Goal: Task Accomplishment & Management: Manage account settings

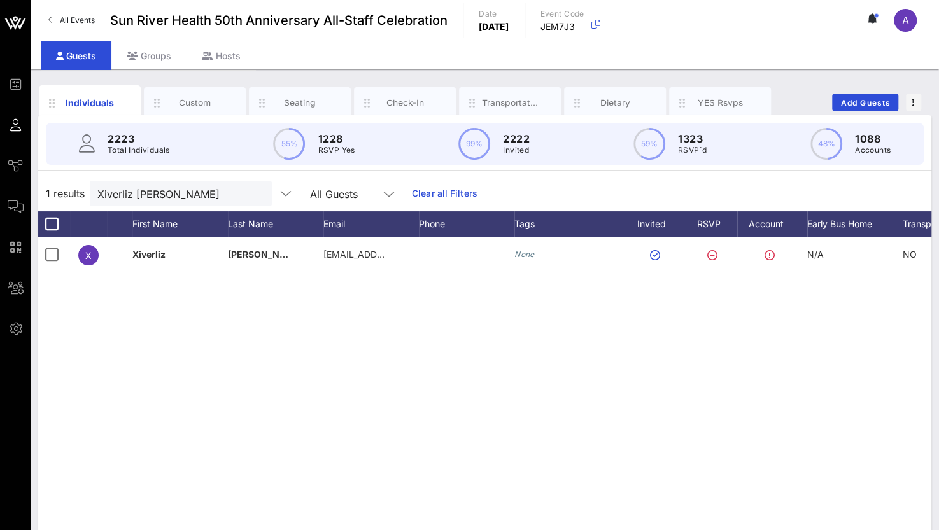
scroll to position [0, 99]
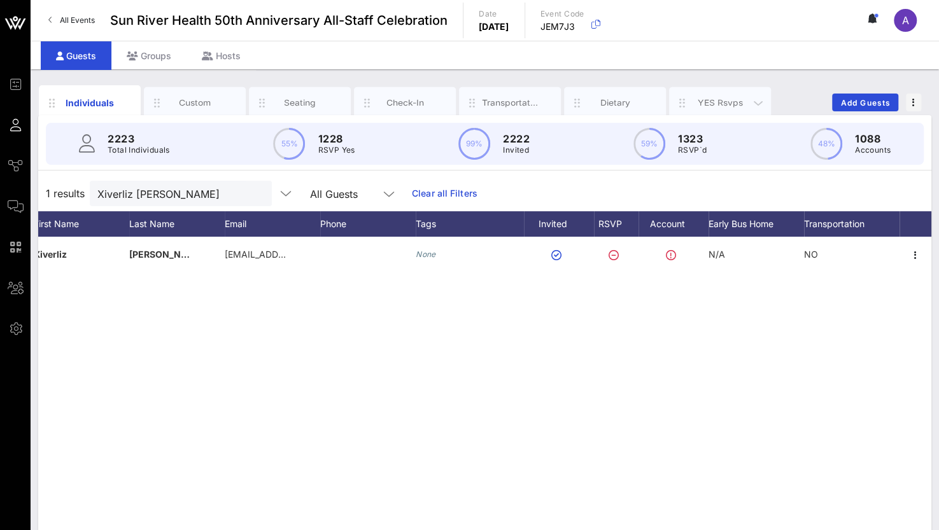
click at [723, 104] on div "YES Rsvps" at bounding box center [720, 103] width 57 height 12
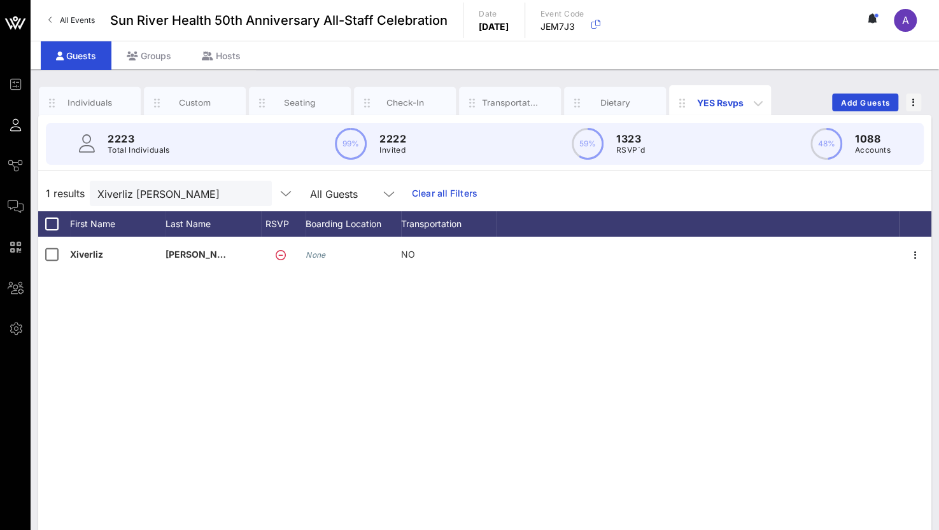
scroll to position [0, 0]
click at [253, 195] on button "clear icon" at bounding box center [257, 194] width 8 height 13
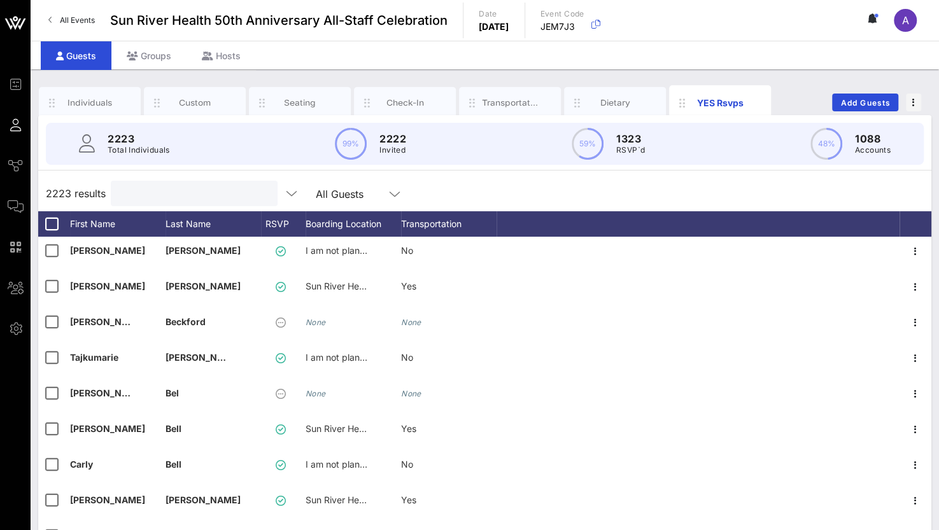
scroll to position [4709, 0]
click at [912, 102] on icon "button" at bounding box center [913, 102] width 3 height 9
click at [874, 116] on div "Export To CSV" at bounding box center [889, 123] width 61 height 20
click at [193, 188] on input "Search" at bounding box center [192, 193] width 149 height 17
paste input "[PERSON_NAME] <[EMAIL_ADDRESS][DOMAIN_NAME]>"
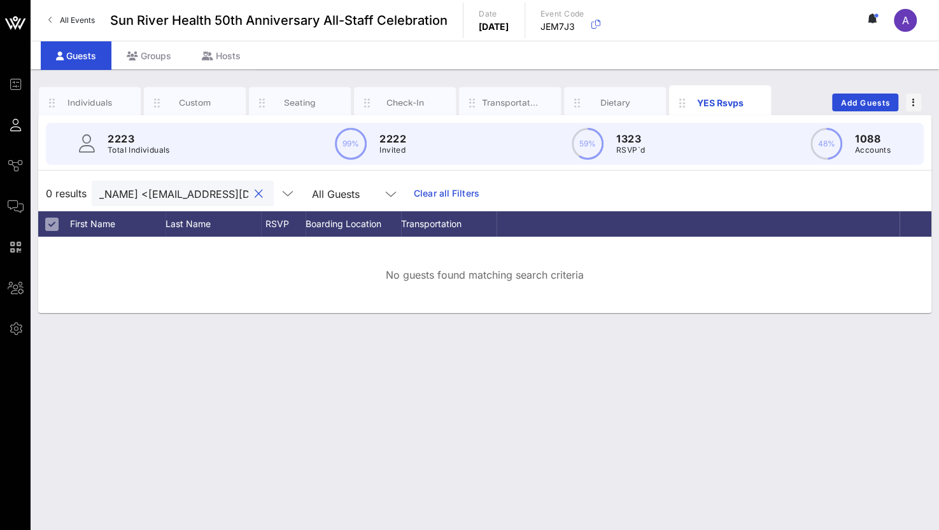
scroll to position [0, 55]
drag, startPoint x: 234, startPoint y: 196, endPoint x: 160, endPoint y: 197, distance: 73.8
click at [160, 197] on input "[PERSON_NAME] <[EMAIL_ADDRESS][DOMAIN_NAME]>" at bounding box center [173, 193] width 149 height 17
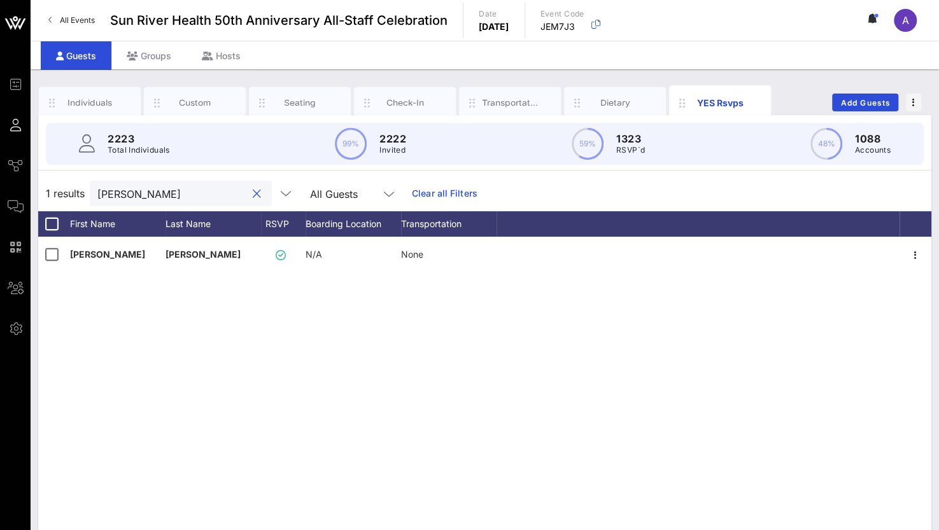
scroll to position [0, 0]
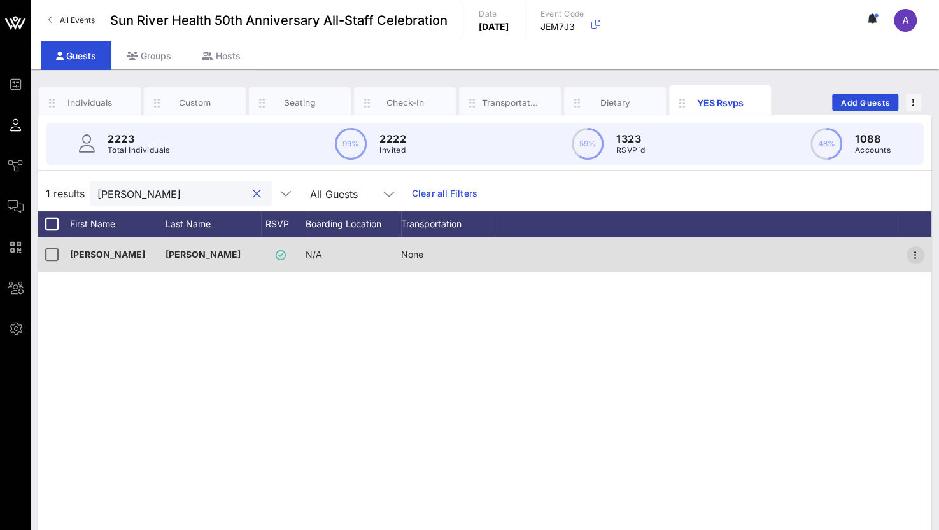
type input "[PERSON_NAME]"
click at [912, 249] on icon "button" at bounding box center [914, 255] width 15 height 15
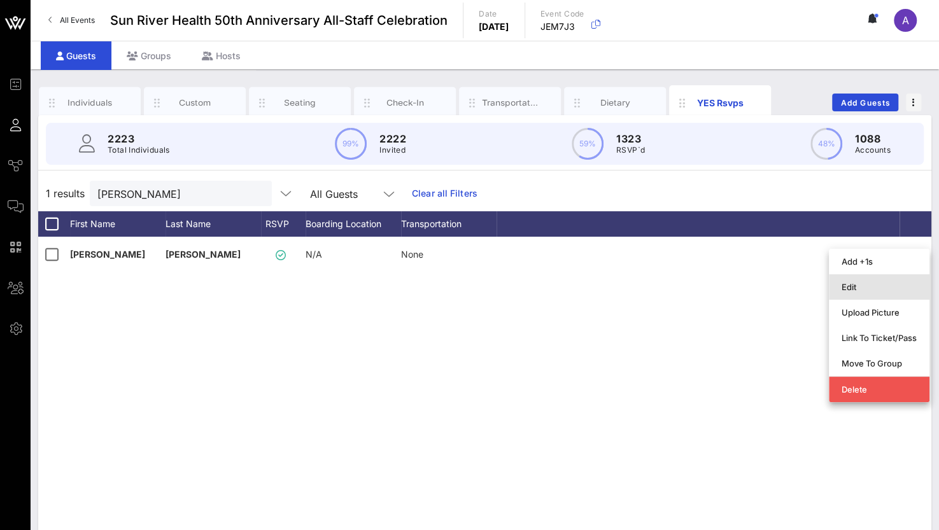
click at [851, 288] on div "Edit" at bounding box center [878, 287] width 75 height 10
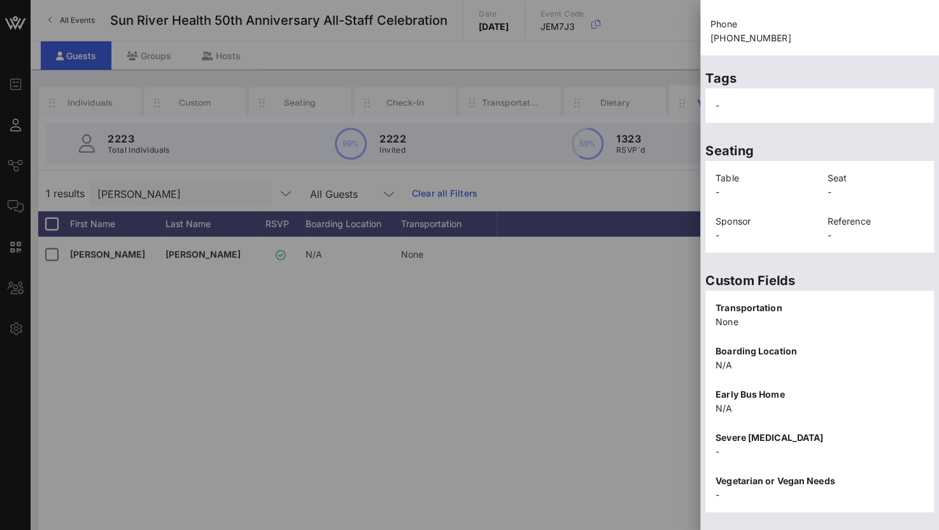
scroll to position [272, 0]
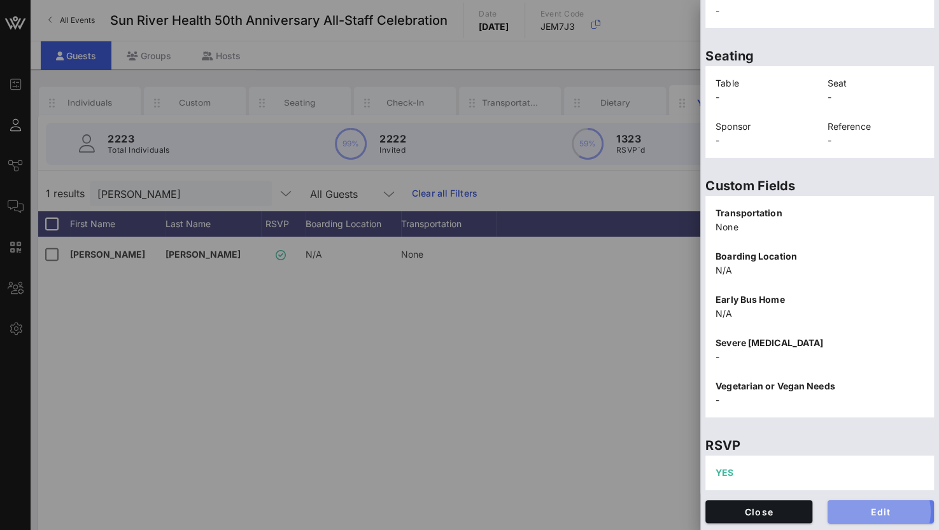
click at [845, 510] on span "Edit" at bounding box center [880, 512] width 87 height 11
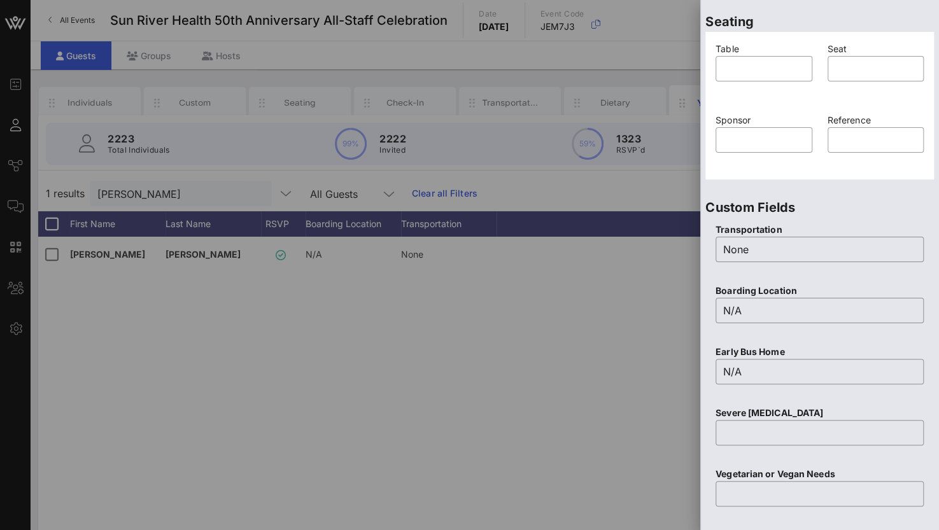
scroll to position [463, 0]
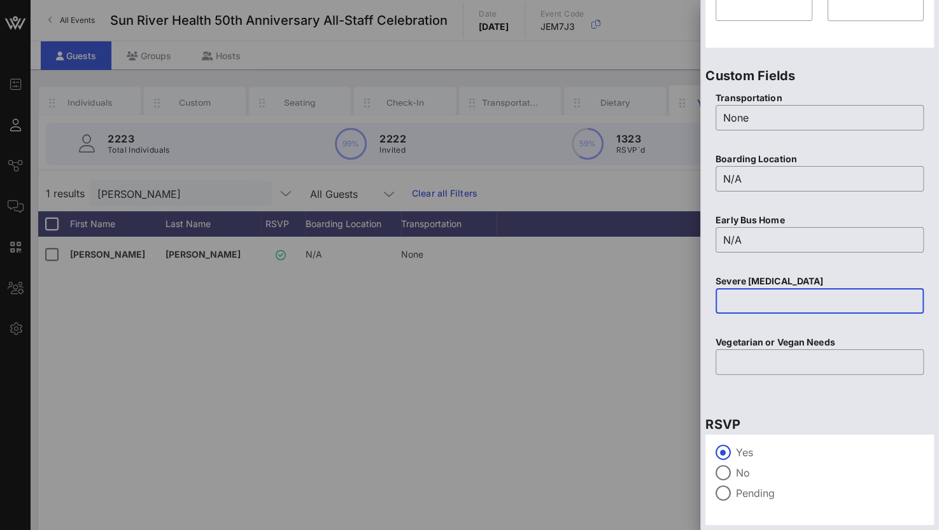
click at [723, 300] on input "text" at bounding box center [819, 301] width 193 height 20
type input "None"
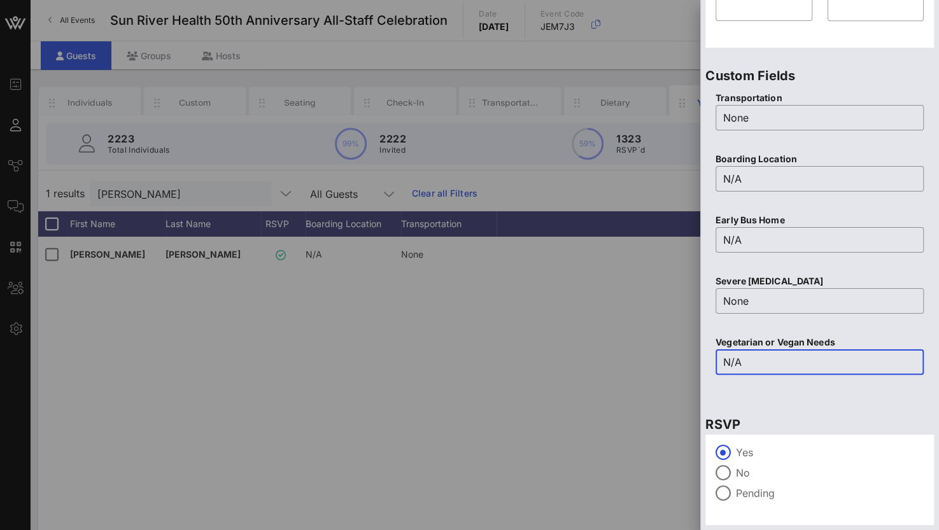
scroll to position [498, 0]
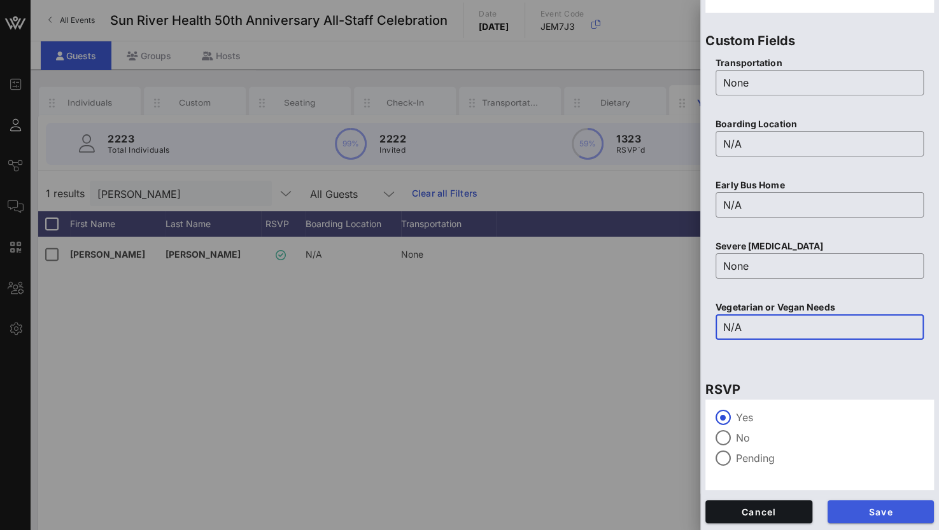
type input "N/A"
click at [862, 511] on span "Save" at bounding box center [880, 512] width 87 height 11
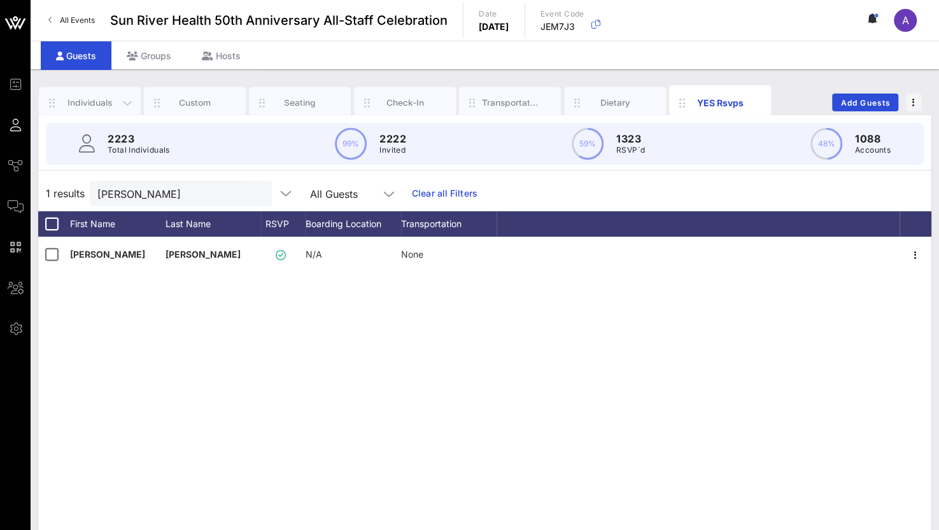
click at [99, 102] on div "Individuals" at bounding box center [90, 103] width 57 height 12
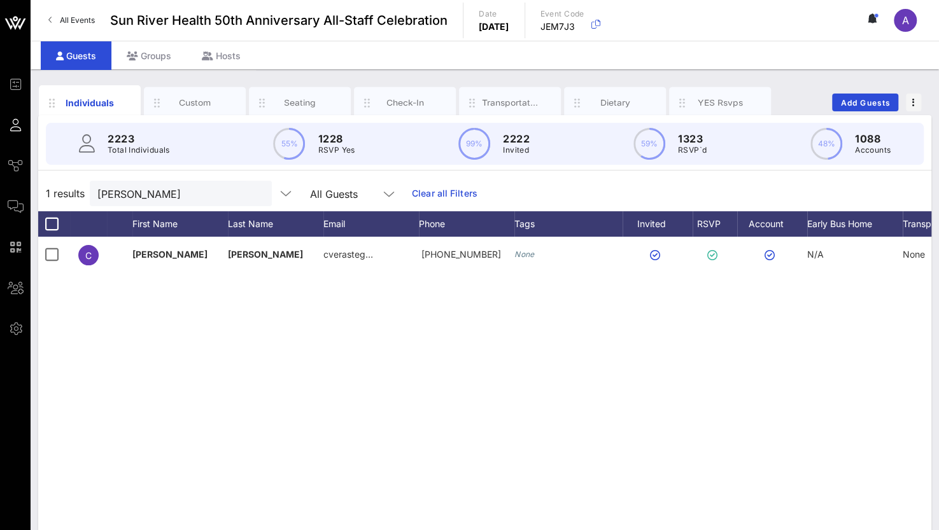
click at [253, 197] on button "clear icon" at bounding box center [257, 194] width 8 height 13
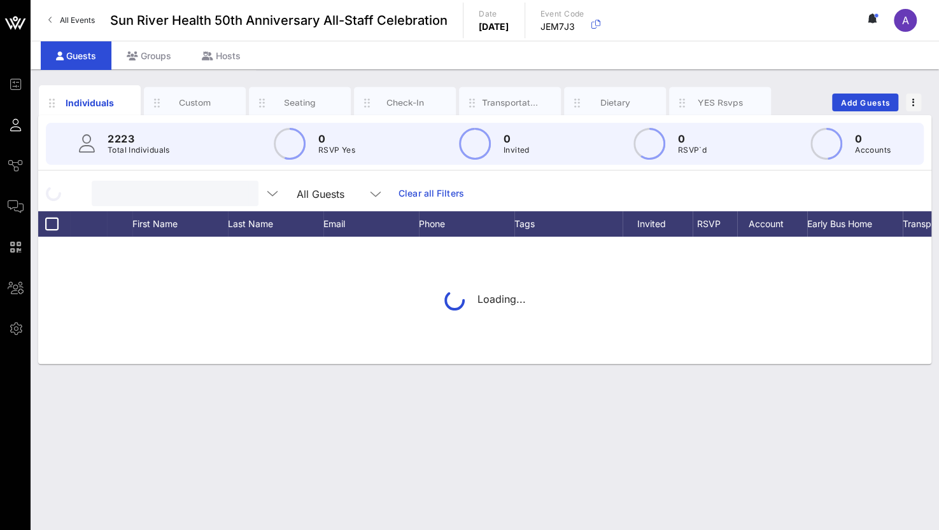
paste input "[PERSON_NAME]"
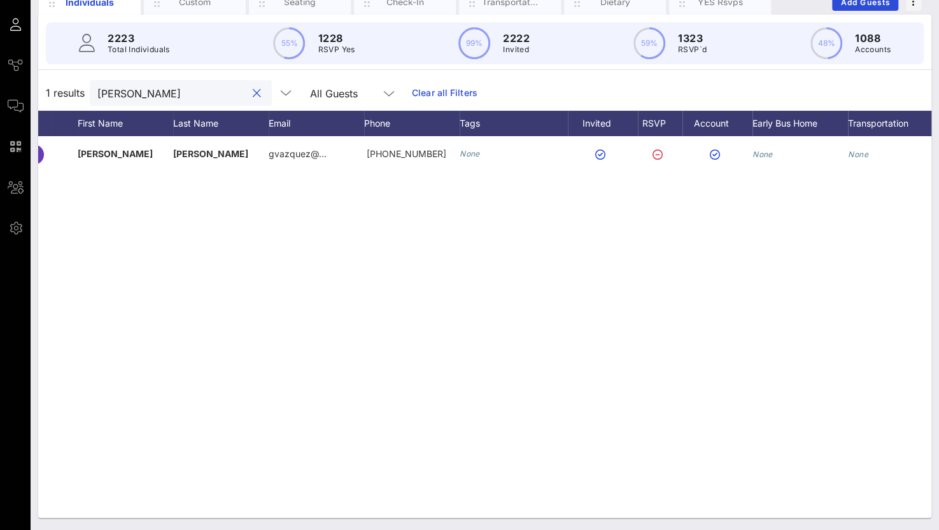
scroll to position [0, 99]
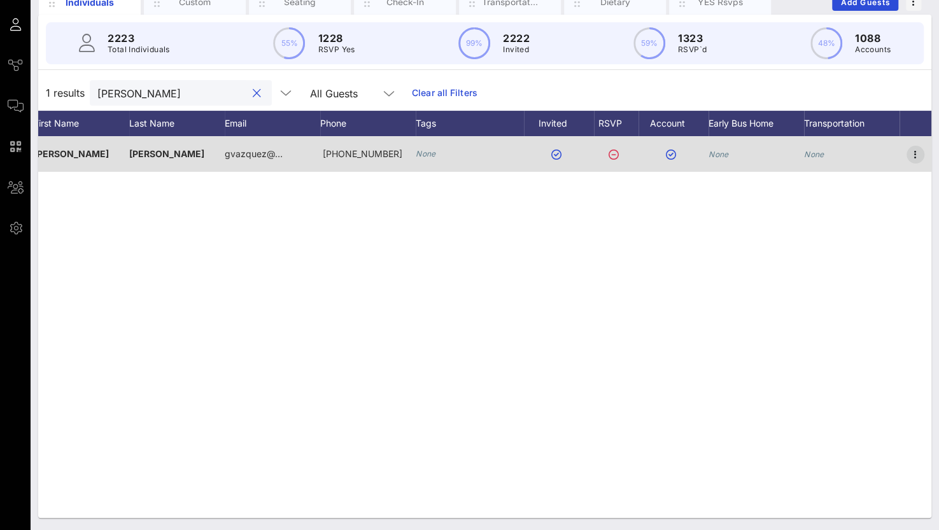
type input "[PERSON_NAME]"
click at [919, 153] on icon "button" at bounding box center [914, 154] width 15 height 15
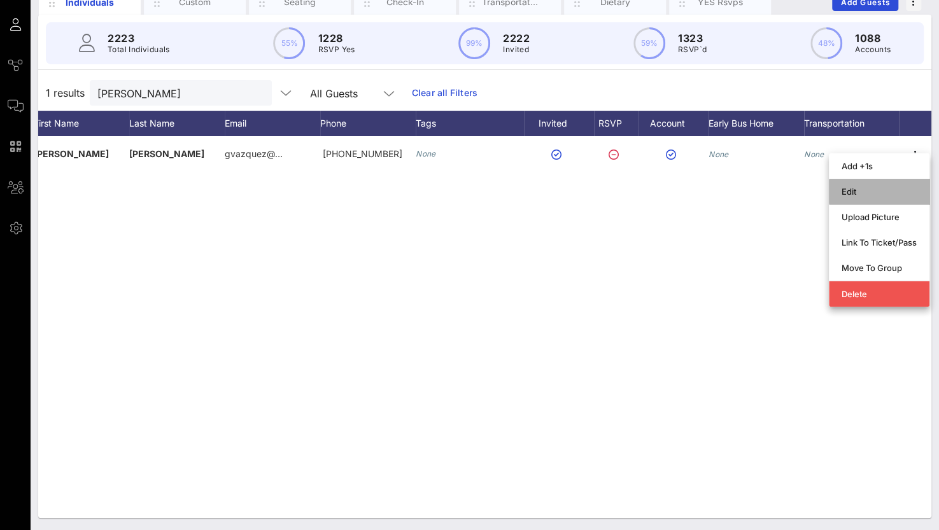
click at [859, 190] on div "Edit" at bounding box center [878, 191] width 75 height 10
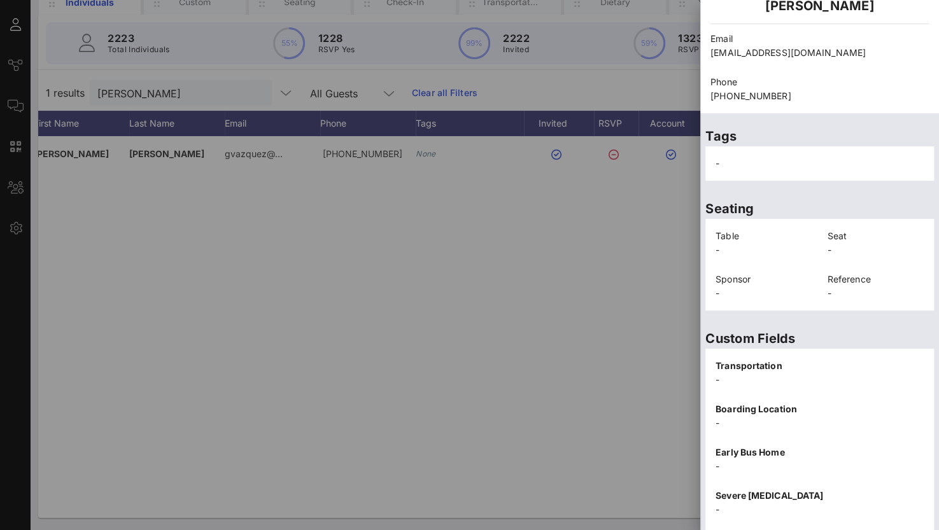
scroll to position [272, 0]
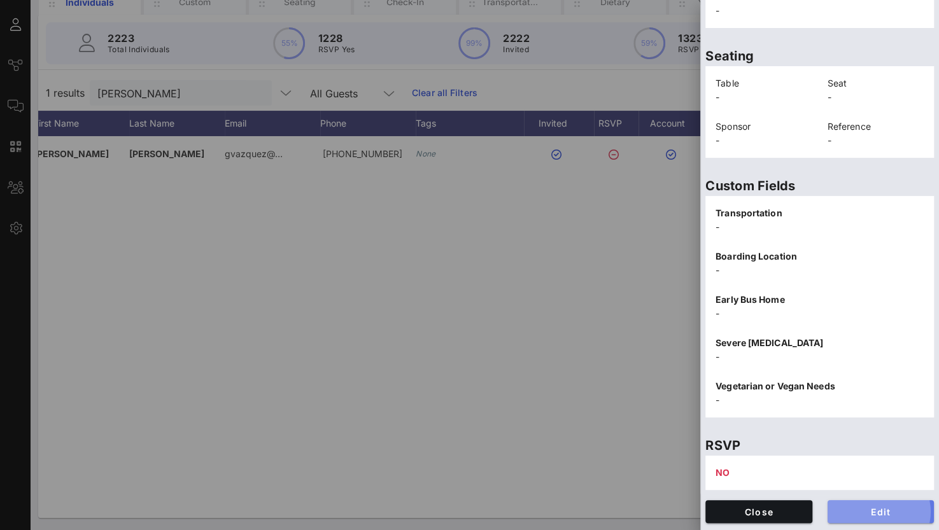
click at [867, 503] on button "Edit" at bounding box center [880, 511] width 107 height 23
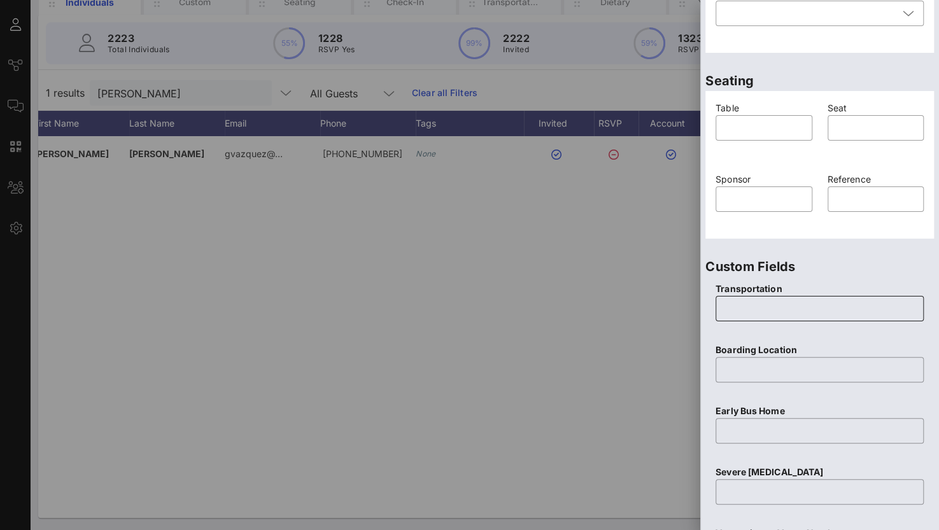
click at [736, 310] on input "text" at bounding box center [819, 308] width 193 height 20
type input "None"
type input "N/A"
type input "n"
type input "None"
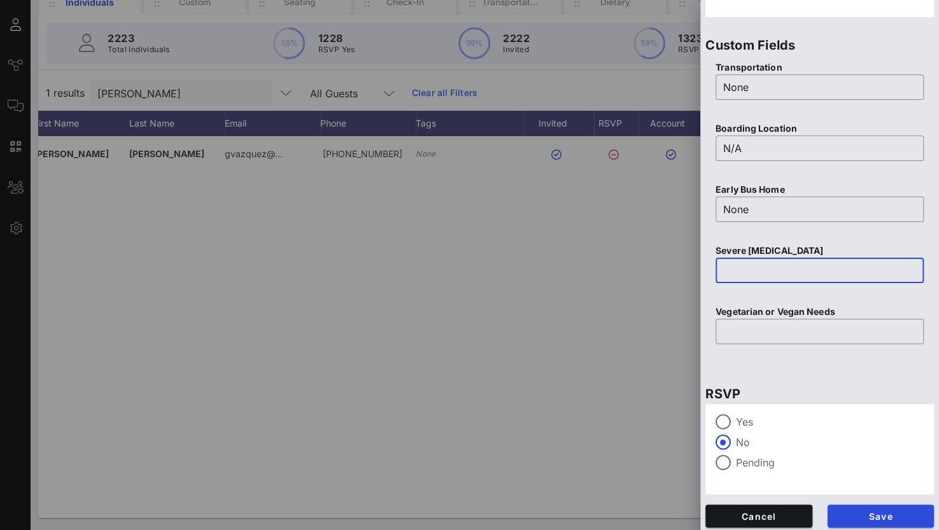
scroll to position [498, 0]
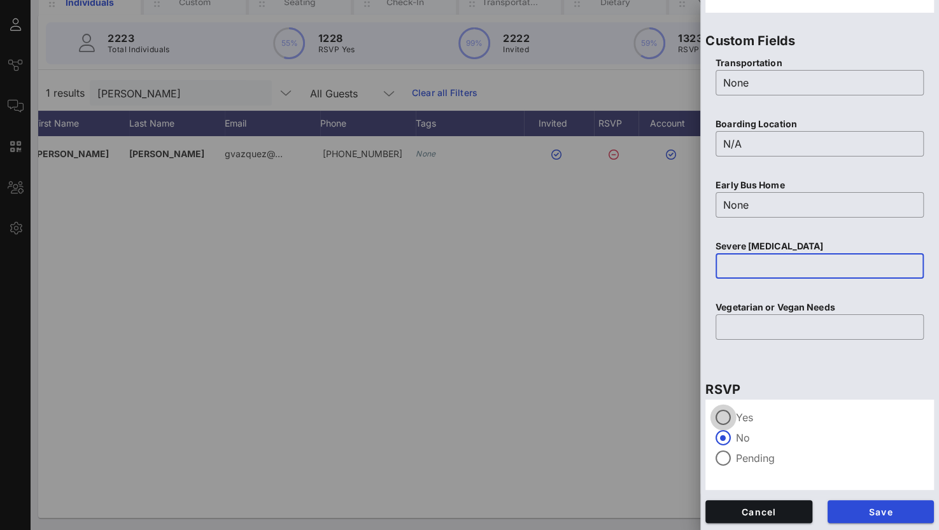
click at [720, 410] on div at bounding box center [723, 418] width 22 height 22
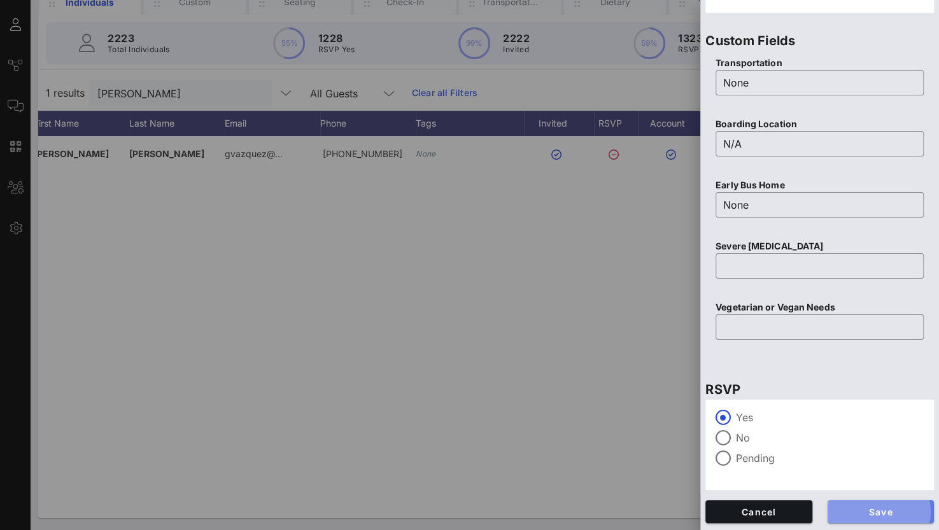
click at [874, 507] on span "Save" at bounding box center [880, 512] width 87 height 11
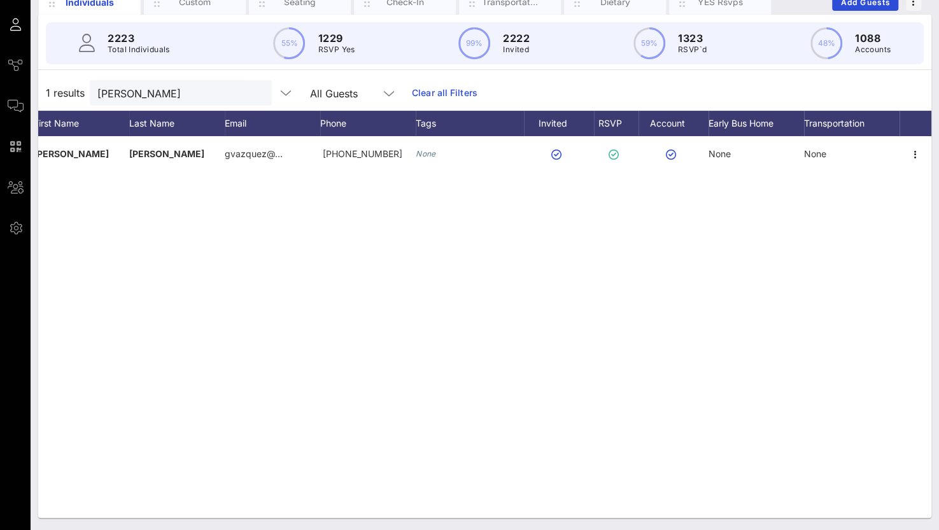
click at [253, 93] on button "clear icon" at bounding box center [257, 93] width 8 height 13
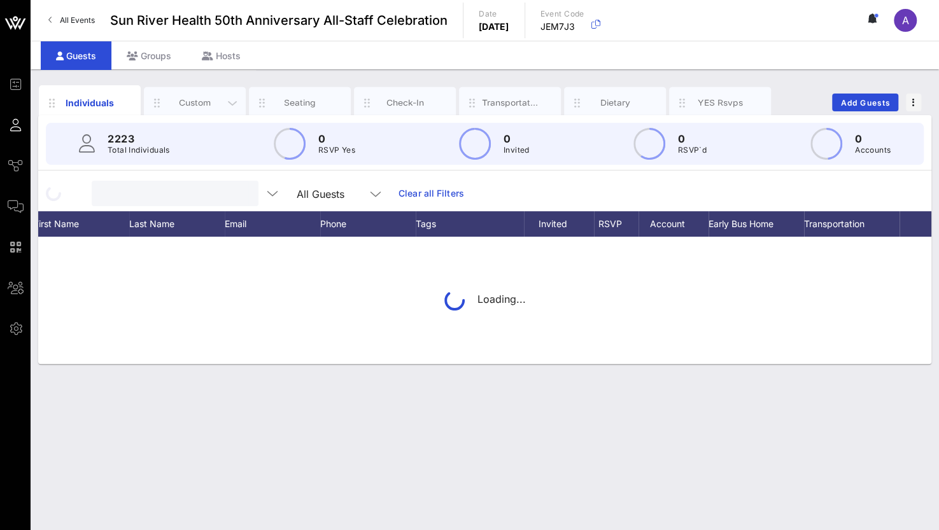
scroll to position [0, 0]
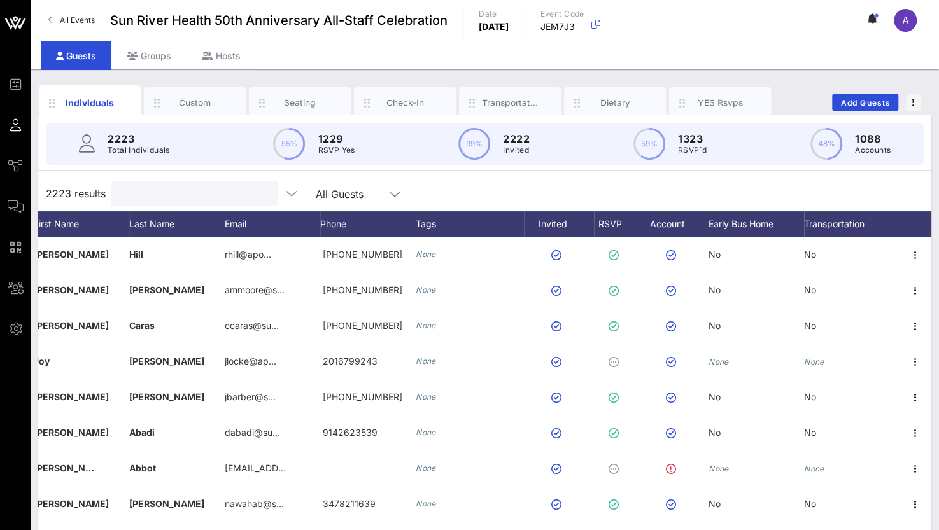
paste input "[PERSON_NAME]"
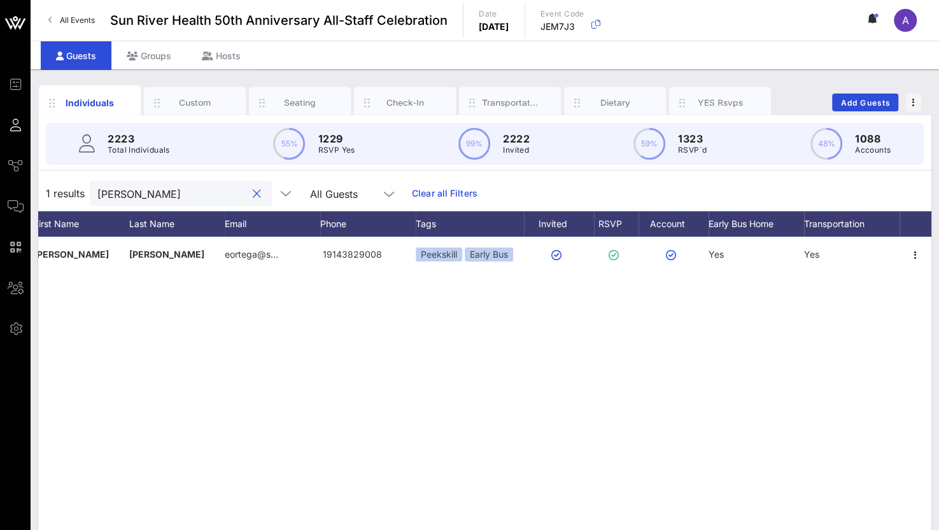
drag, startPoint x: 175, startPoint y: 193, endPoint x: 87, endPoint y: 179, distance: 89.5
click at [87, 179] on div "1 results [PERSON_NAME] All Guests Clear all Filters" at bounding box center [484, 194] width 893 height 36
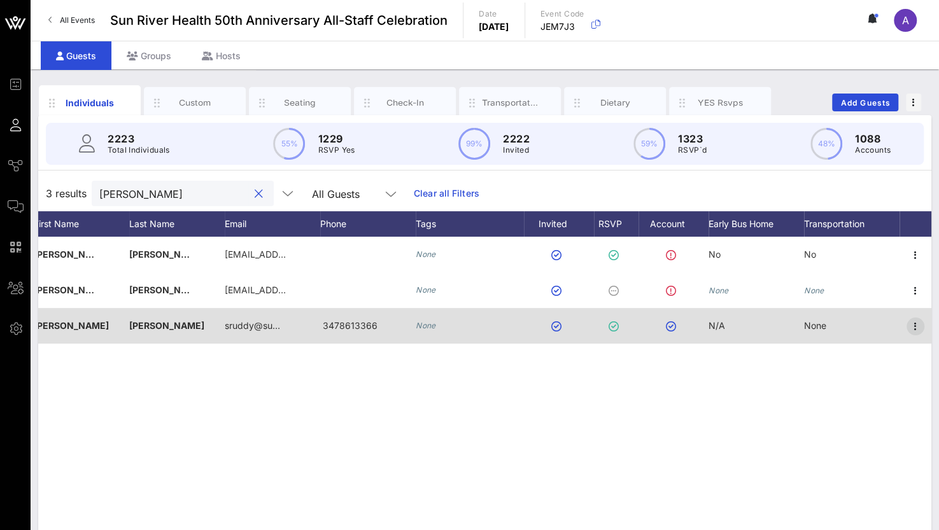
type input "[PERSON_NAME]"
click at [915, 330] on icon "button" at bounding box center [914, 326] width 15 height 15
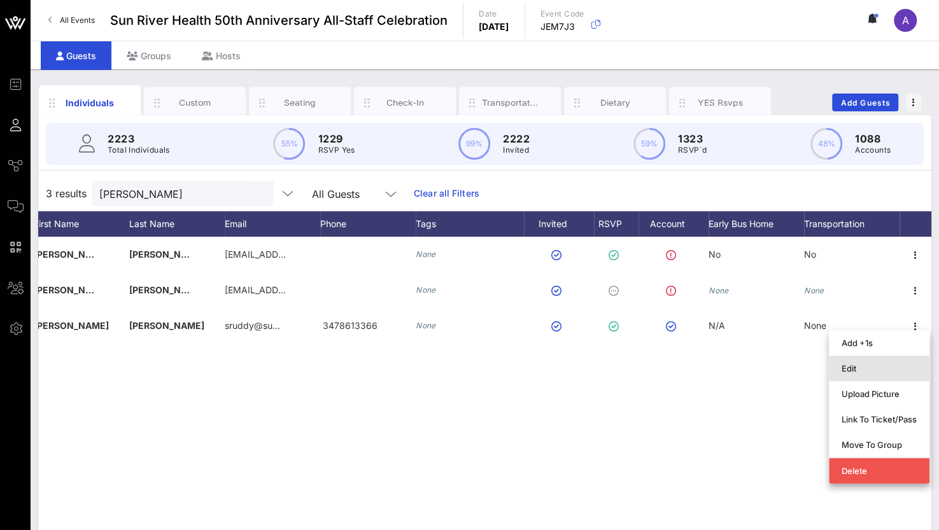
click at [864, 371] on div "Edit" at bounding box center [878, 368] width 75 height 10
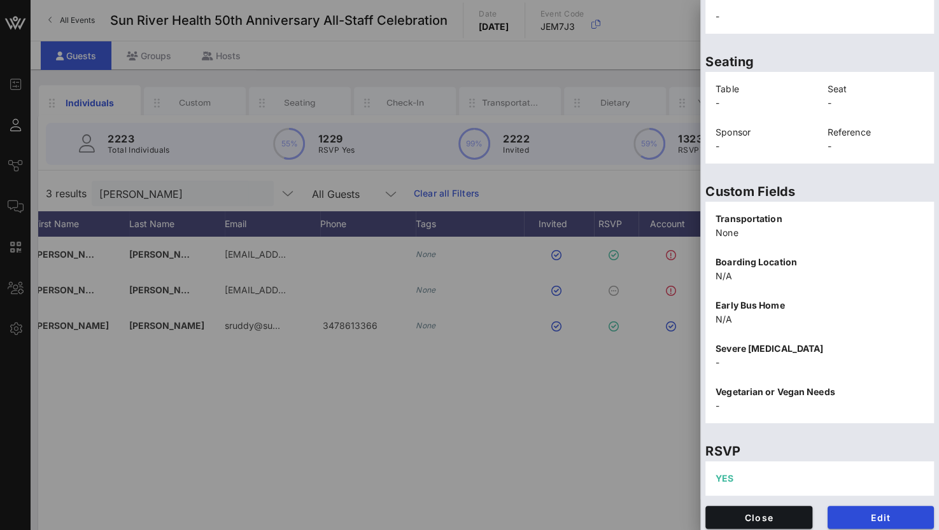
scroll to position [272, 0]
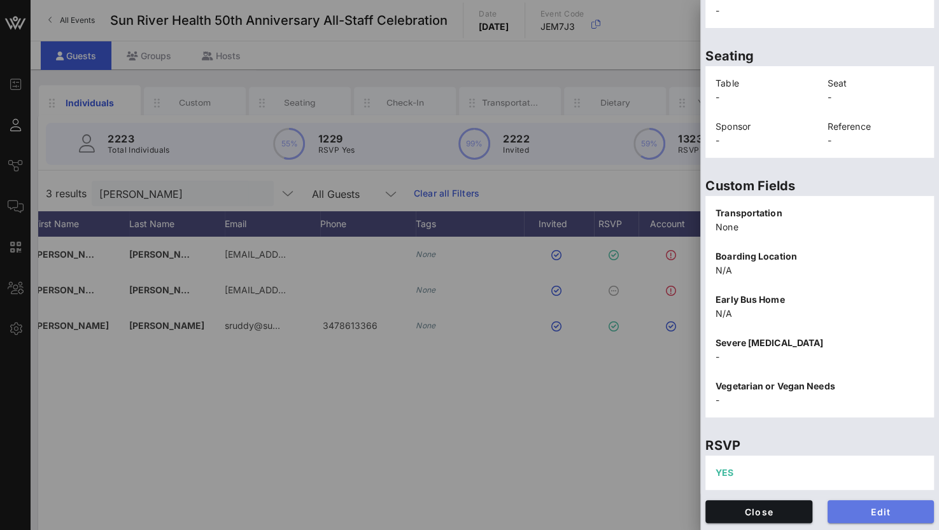
click at [860, 511] on span "Edit" at bounding box center [880, 512] width 87 height 11
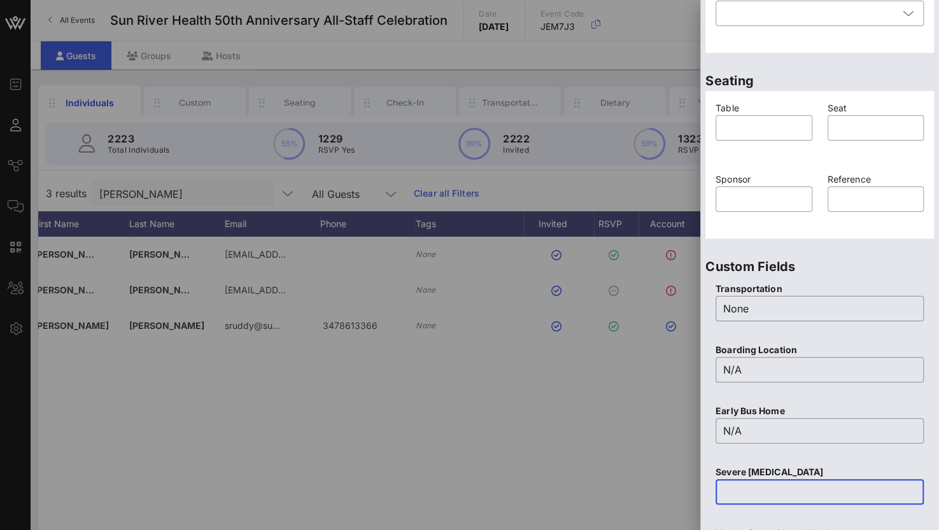
click at [739, 485] on input "text" at bounding box center [819, 492] width 193 height 20
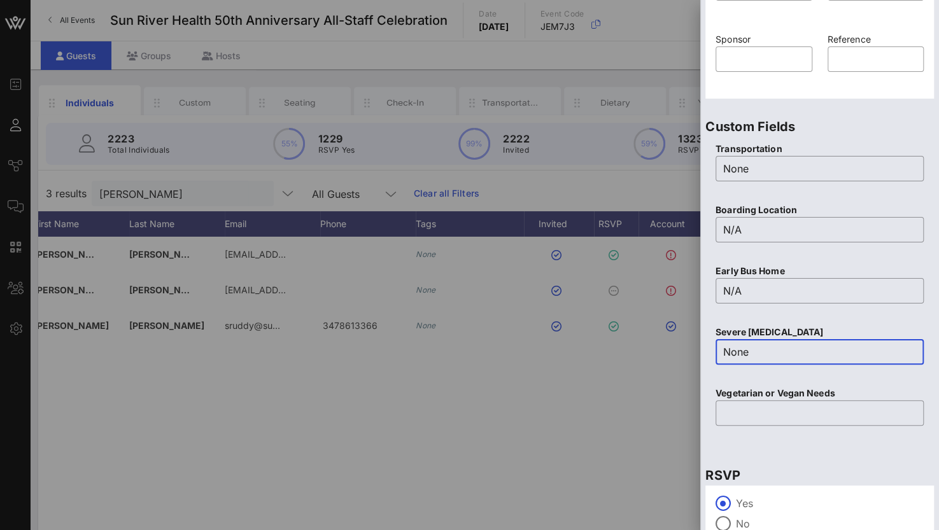
scroll to position [463, 0]
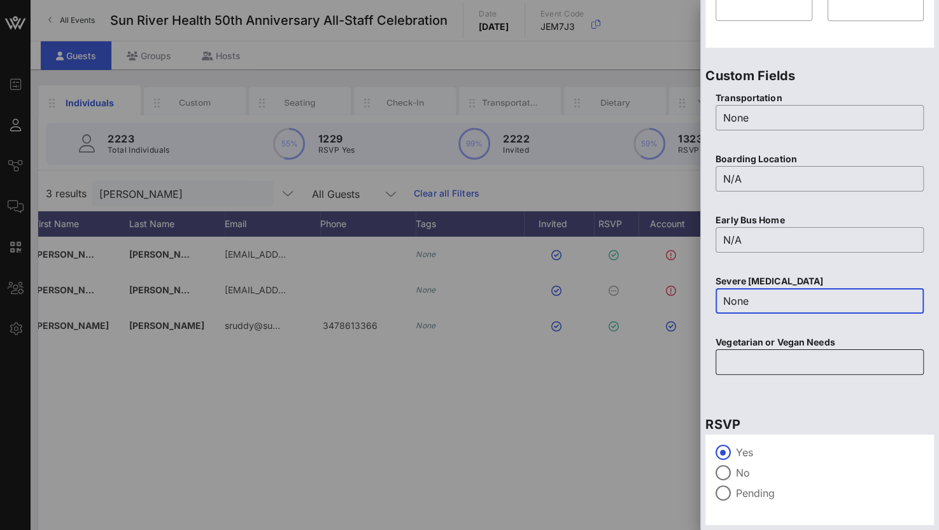
type input "None"
click at [738, 362] on input "text" at bounding box center [819, 362] width 193 height 20
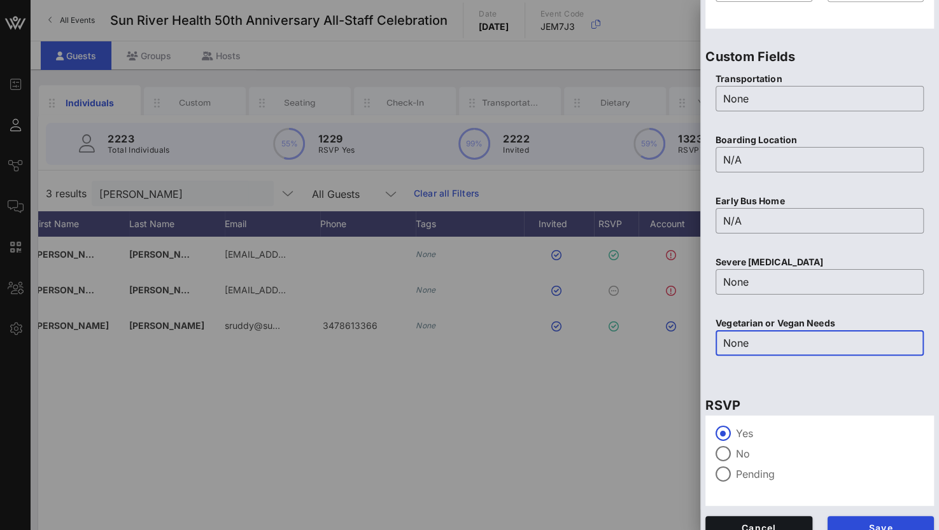
scroll to position [498, 0]
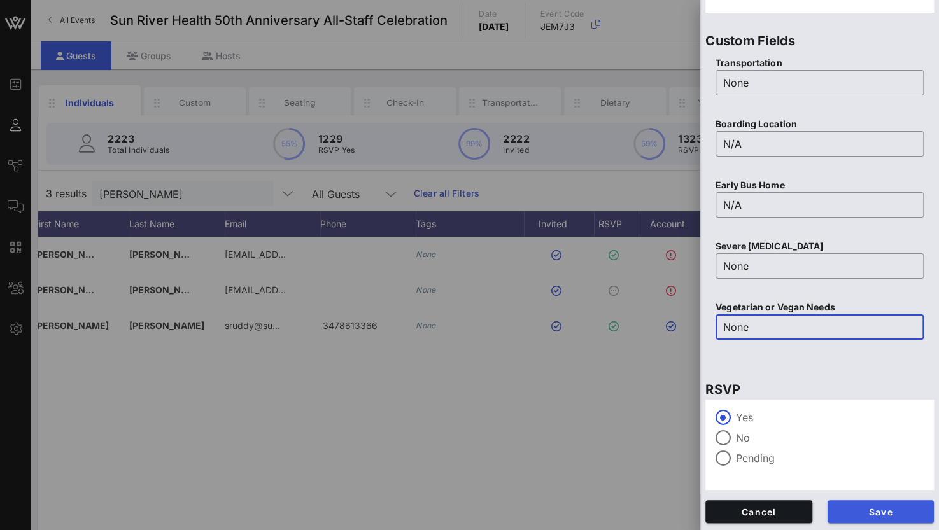
type input "None"
click at [907, 508] on span "Save" at bounding box center [880, 512] width 87 height 11
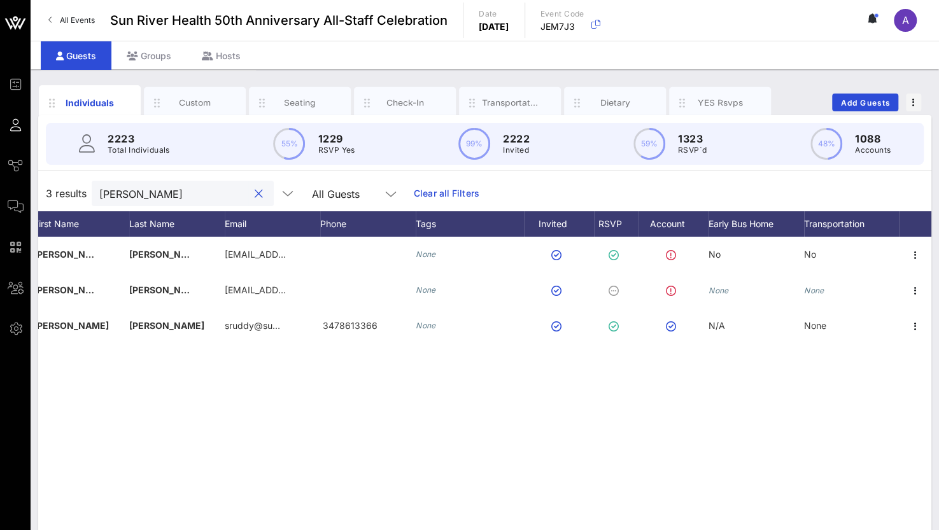
drag, startPoint x: 186, startPoint y: 198, endPoint x: 57, endPoint y: 192, distance: 128.7
click at [57, 192] on div "3 results [PERSON_NAME] r All Guests Clear all Filters" at bounding box center [484, 194] width 893 height 36
paste input "Will [PERSON_NAME]"
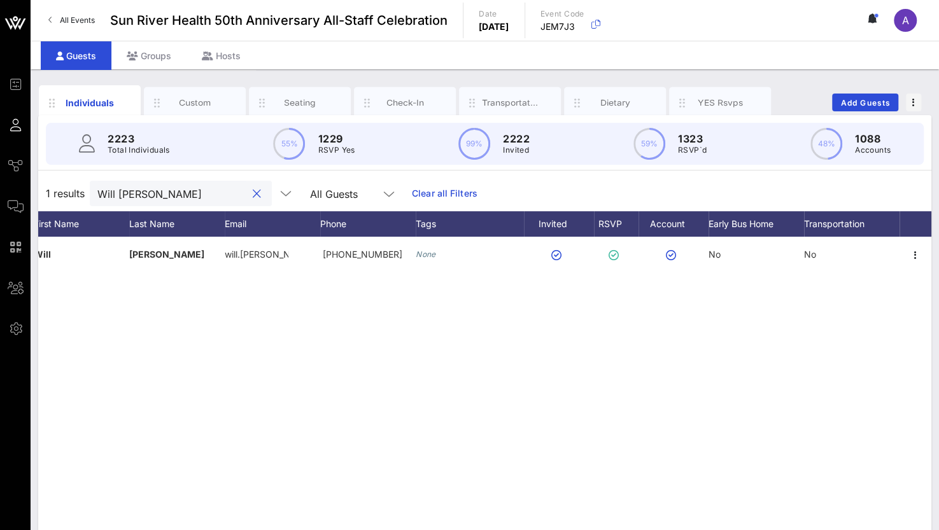
type input "Will [PERSON_NAME]"
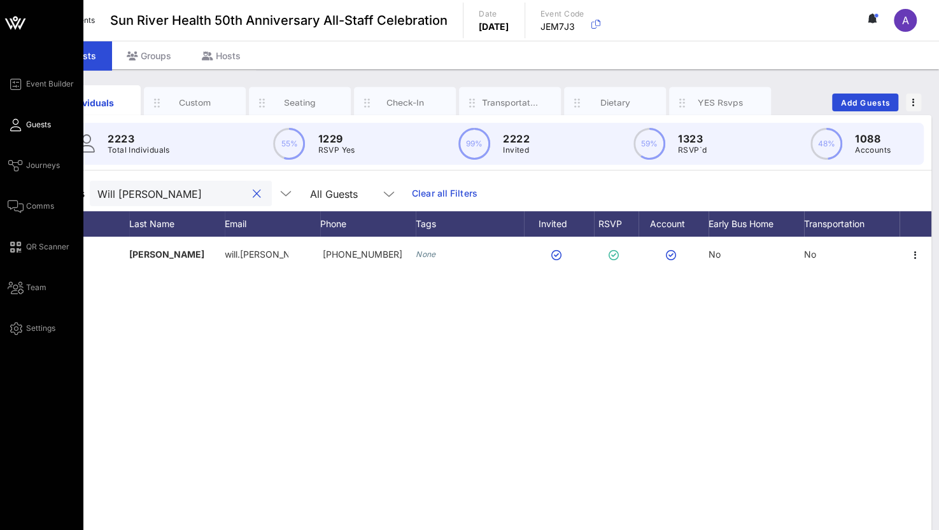
click at [18, 197] on div "Event Builder Guests Journeys Comms QR Scanner Team Settings" at bounding box center [45, 206] width 75 height 260
click at [18, 207] on icon at bounding box center [16, 207] width 16 height 2
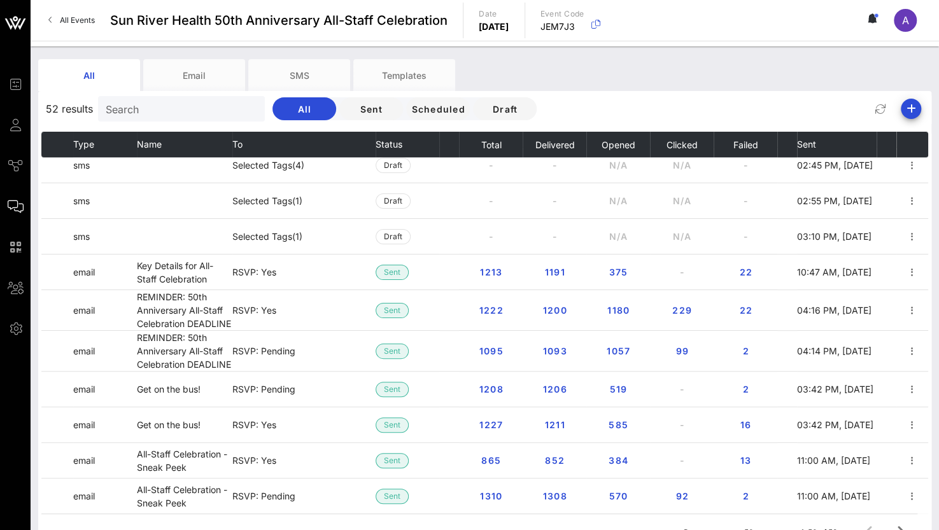
scroll to position [1018, 0]
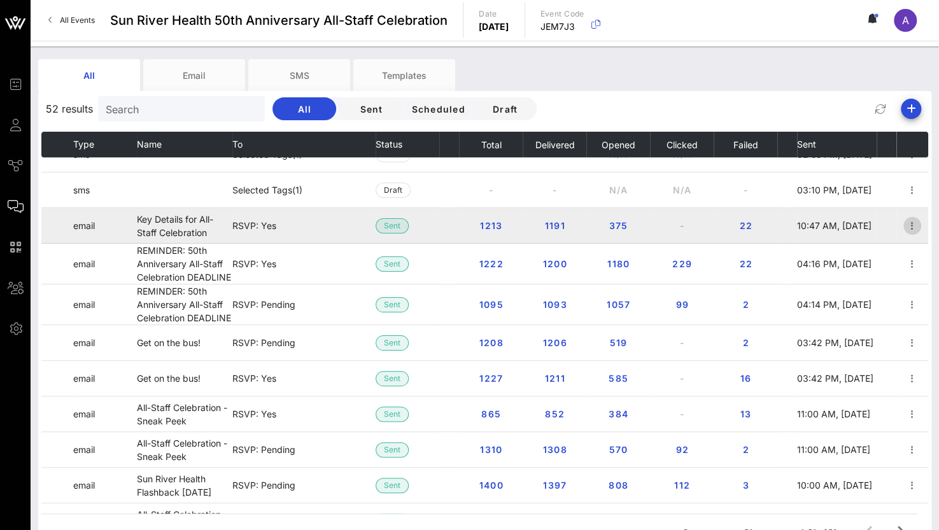
click at [903, 225] on span "button" at bounding box center [912, 225] width 18 height 15
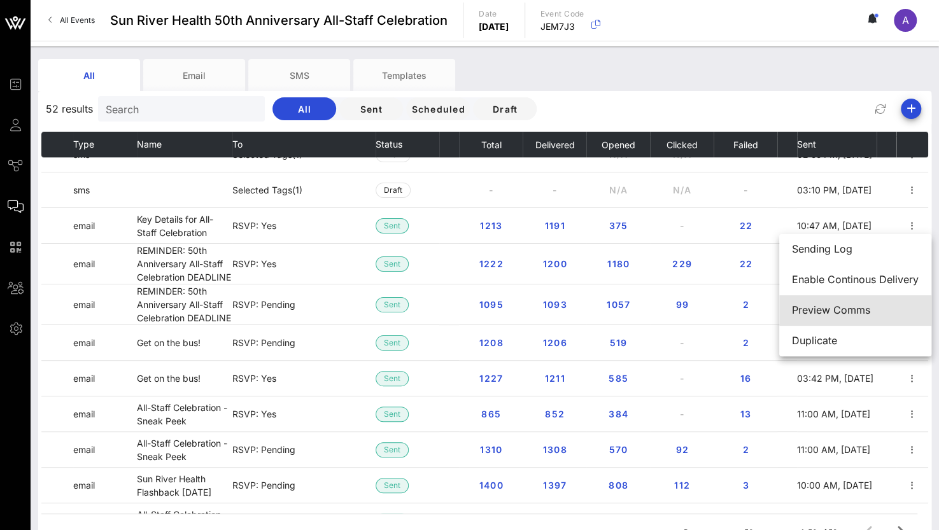
click at [842, 305] on div "Preview Comms" at bounding box center [855, 310] width 127 height 12
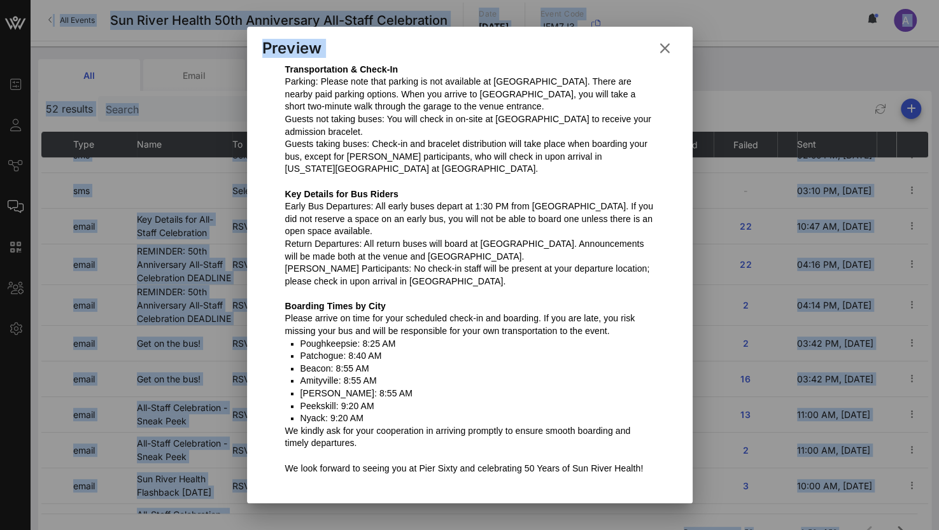
scroll to position [351, 0]
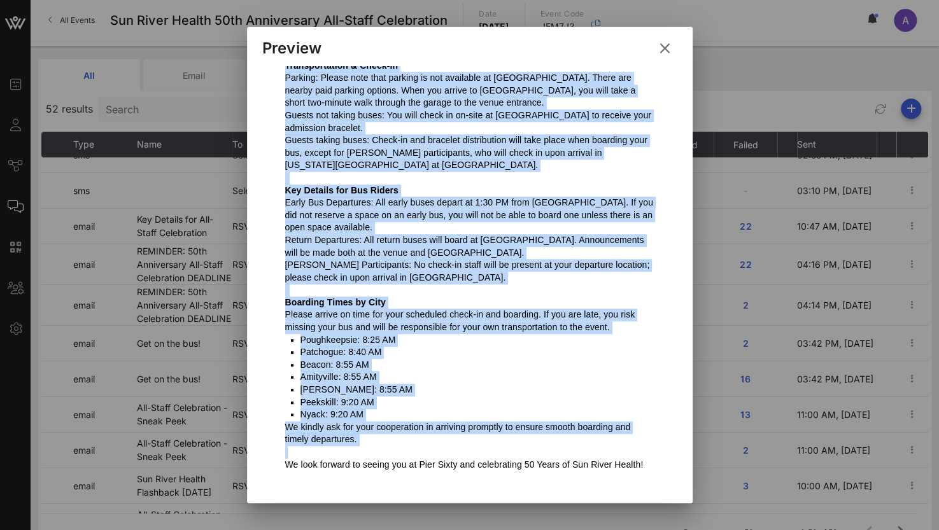
drag, startPoint x: 280, startPoint y: 213, endPoint x: 635, endPoint y: 433, distance: 418.1
click at [635, 433] on div "Good Morning, General registration for the upcoming 50th Anniversary All-Staff …" at bounding box center [469, 209] width 369 height 549
copy div "Loremipsumdolo & Sitam-Co Adipisc: Elitse doei temp incidid ut lab etdolorem al…"
click at [667, 48] on icon at bounding box center [664, 48] width 20 height 18
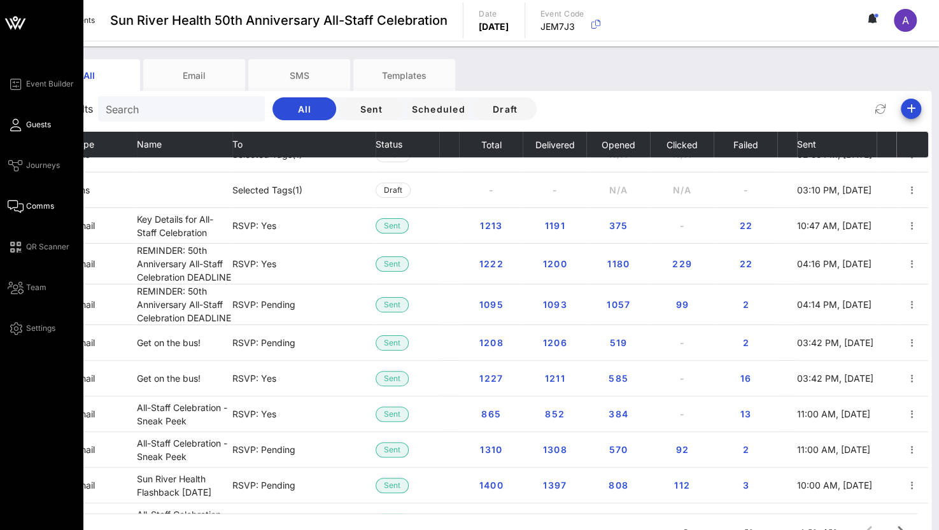
click at [10, 124] on icon at bounding box center [16, 125] width 16 height 2
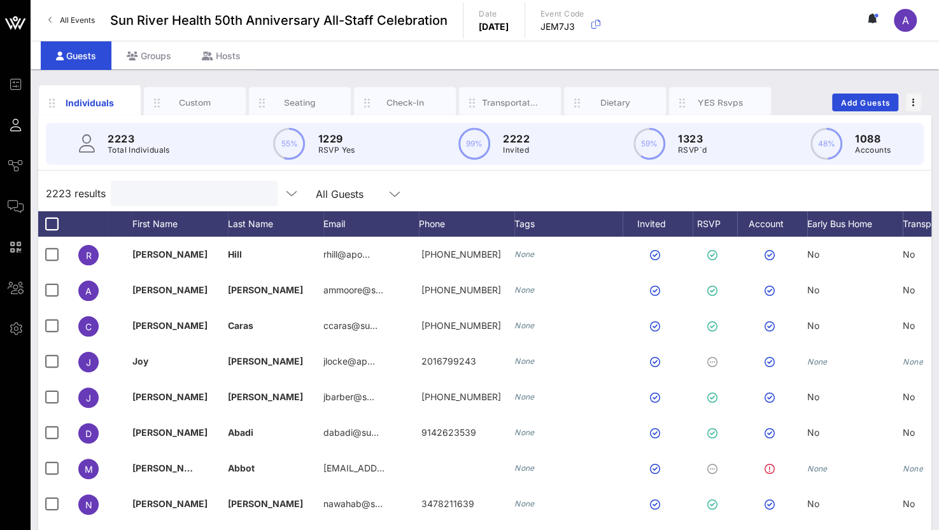
drag, startPoint x: 152, startPoint y: 192, endPoint x: 107, endPoint y: 188, distance: 45.3
click at [107, 188] on div "2223 results All Guests" at bounding box center [484, 194] width 893 height 36
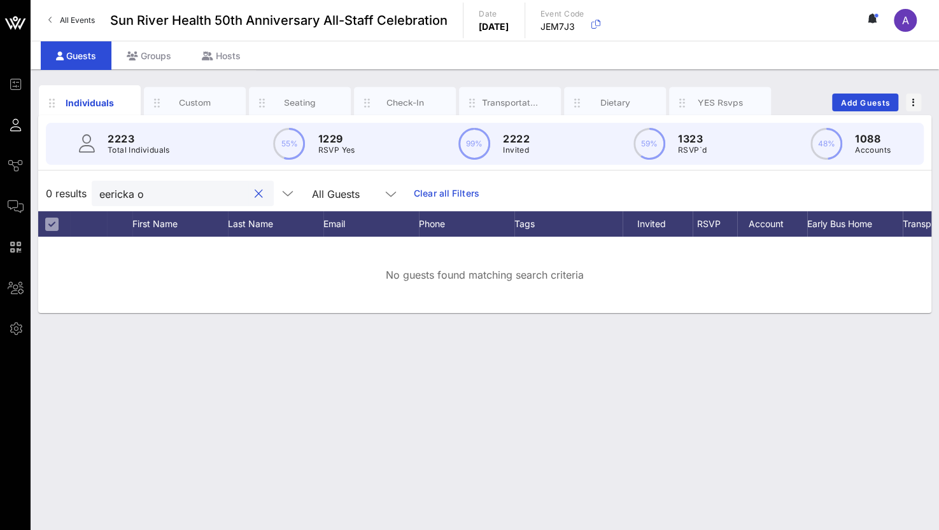
click at [107, 190] on input "eericka o" at bounding box center [173, 193] width 149 height 17
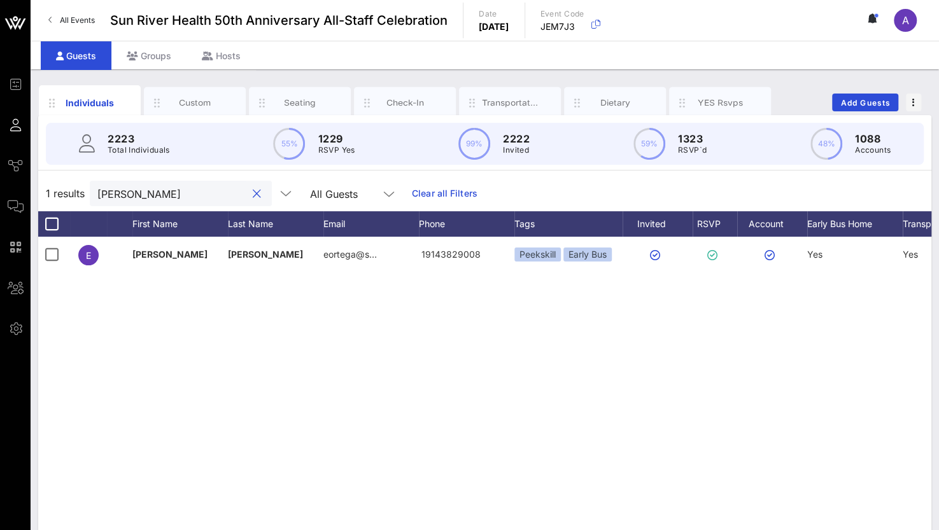
type input "[PERSON_NAME]"
